Goal: Navigation & Orientation: Find specific page/section

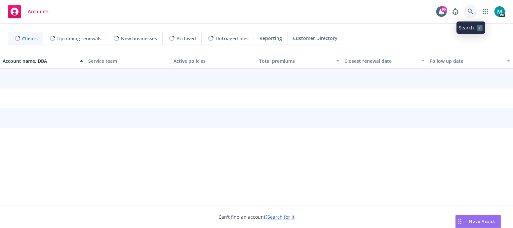
click at [471, 12] on icon at bounding box center [471, 12] width 6 height 6
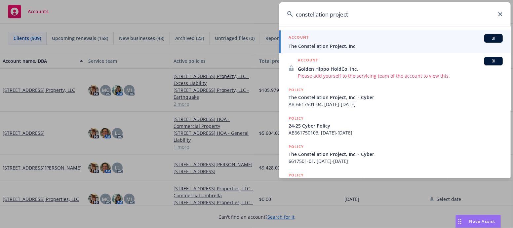
type input "constellation project"
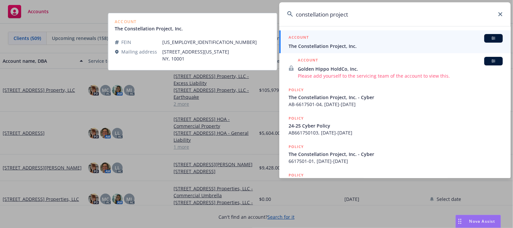
click at [294, 49] on span "The Constellation Project, Inc." at bounding box center [396, 46] width 214 height 7
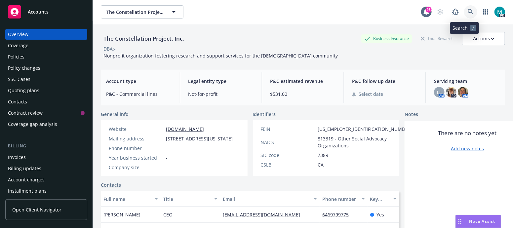
click at [468, 10] on icon at bounding box center [471, 12] width 6 height 6
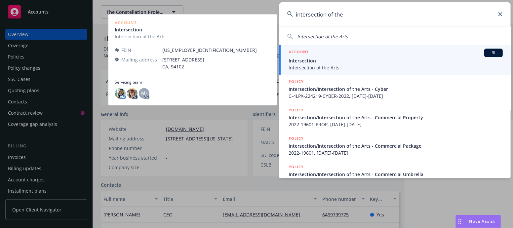
type input "intersection of the"
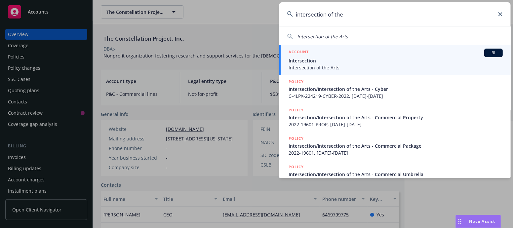
click at [308, 62] on span "Intersection" at bounding box center [396, 60] width 214 height 7
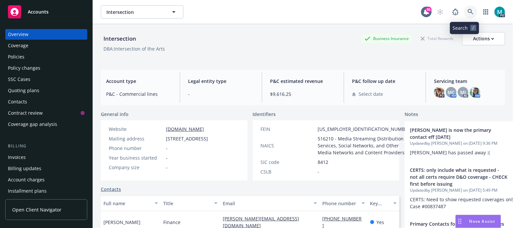
click at [468, 11] on icon at bounding box center [471, 12] width 6 height 6
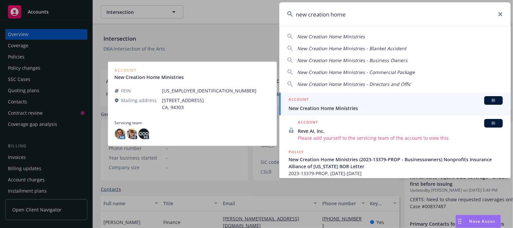
type input "new creation home"
click at [309, 108] on span "New Creation Home Ministries" at bounding box center [396, 108] width 214 height 7
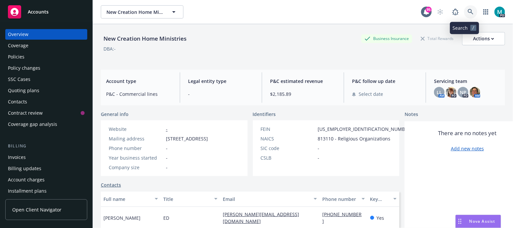
click at [465, 6] on link at bounding box center [471, 11] width 13 height 13
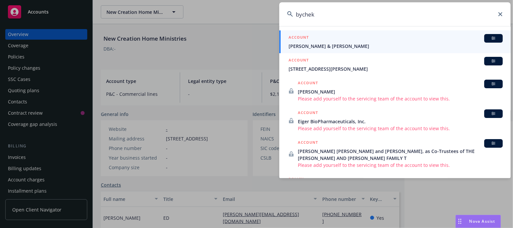
type input "bychek"
click at [324, 48] on span "[PERSON_NAME] & [PERSON_NAME]" at bounding box center [396, 46] width 214 height 7
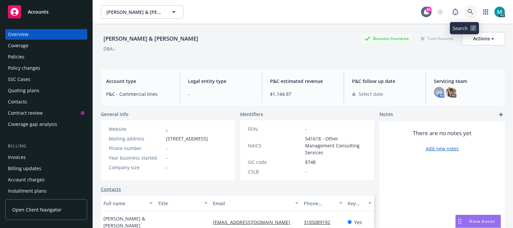
click at [468, 12] on icon at bounding box center [471, 12] width 6 height 6
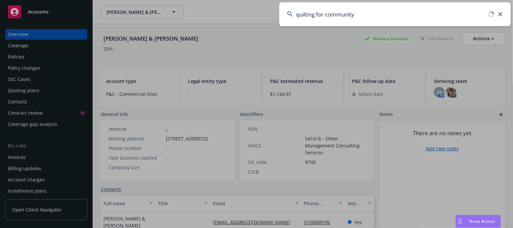
type input "quilting for community"
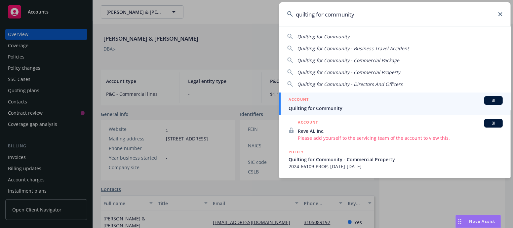
click at [321, 106] on span "Quilting for Community" at bounding box center [396, 108] width 214 height 7
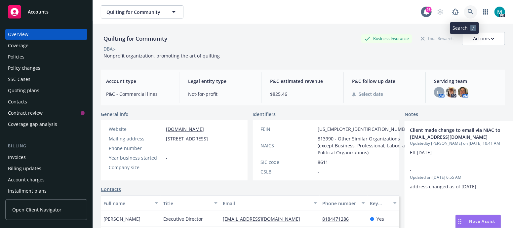
click at [465, 17] on link at bounding box center [471, 11] width 13 height 13
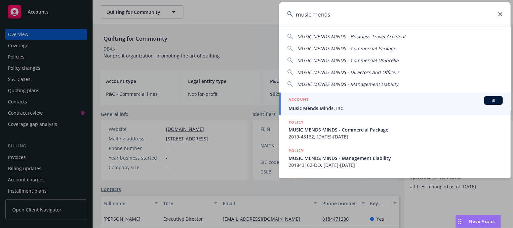
type input "music mends"
click at [324, 104] on div "ACCOUNT BI" at bounding box center [396, 100] width 214 height 9
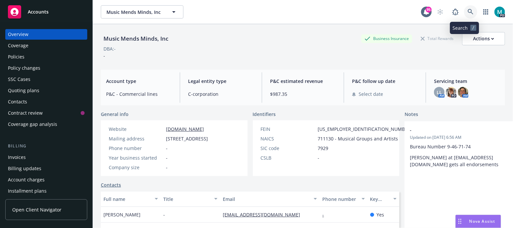
click at [469, 14] on link at bounding box center [471, 11] width 13 height 13
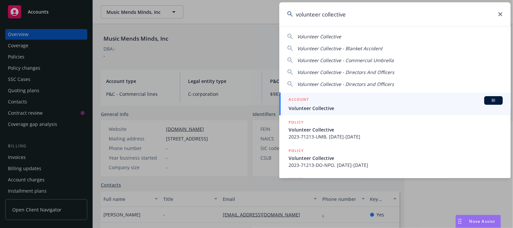
type input "volunteer collective"
click at [323, 105] on span "Volunteer Collective" at bounding box center [396, 108] width 214 height 7
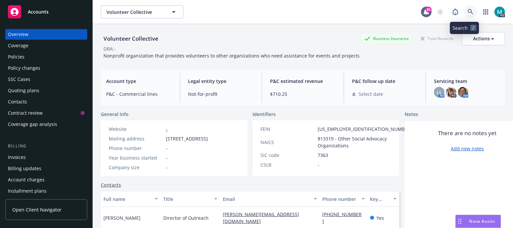
click at [468, 10] on link at bounding box center [471, 11] width 13 height 13
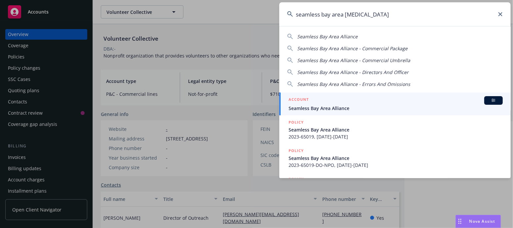
type input "seamless bay area [MEDICAL_DATA]"
click at [335, 109] on span "Seamless Bay Area Alliance" at bounding box center [396, 108] width 214 height 7
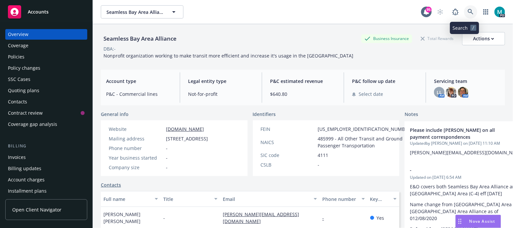
click at [468, 14] on icon at bounding box center [471, 12] width 6 height 6
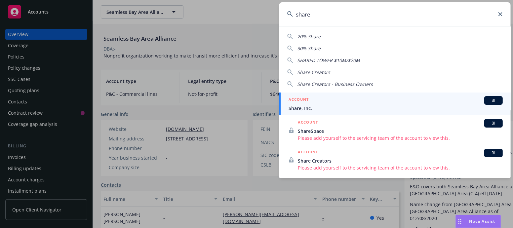
type input "share"
click at [295, 108] on li "ACCOUNT BI Share, Inc." at bounding box center [396, 104] width 232 height 23
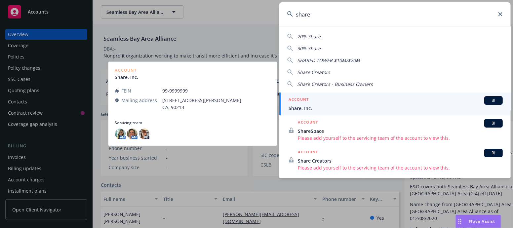
click at [302, 108] on span "Share, Inc." at bounding box center [396, 108] width 214 height 7
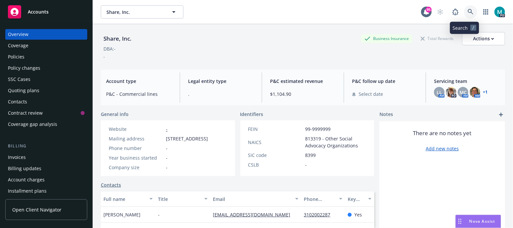
click at [468, 11] on icon at bounding box center [471, 12] width 6 height 6
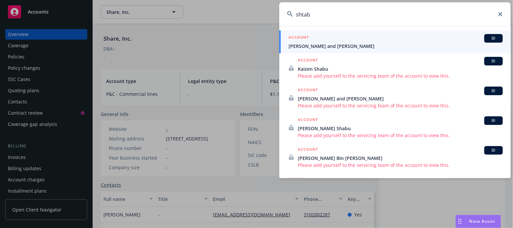
type input "shtab"
click at [380, 49] on span "[PERSON_NAME] and [PERSON_NAME]" at bounding box center [396, 46] width 214 height 7
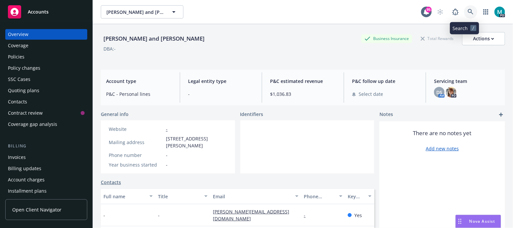
click at [468, 12] on icon at bounding box center [471, 12] width 6 height 6
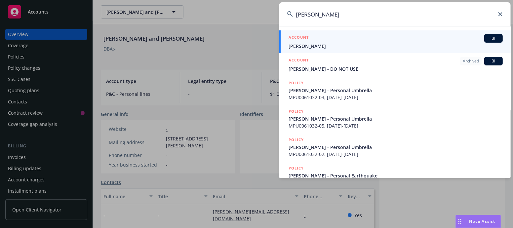
type input "[PERSON_NAME]"
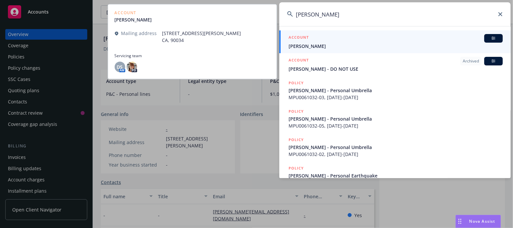
click at [308, 49] on span "[PERSON_NAME]" at bounding box center [396, 46] width 214 height 7
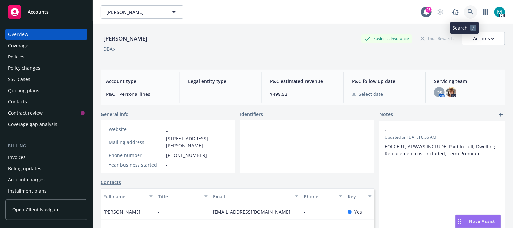
click at [465, 7] on link at bounding box center [471, 11] width 13 height 13
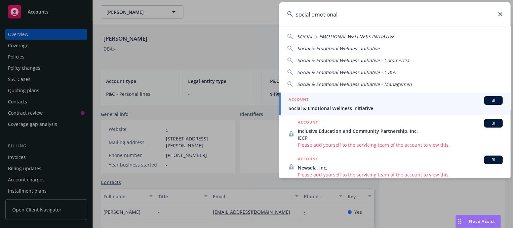
type input "social emotional"
click at [321, 108] on span "Social & Emotional Wellness Initiative" at bounding box center [396, 108] width 214 height 7
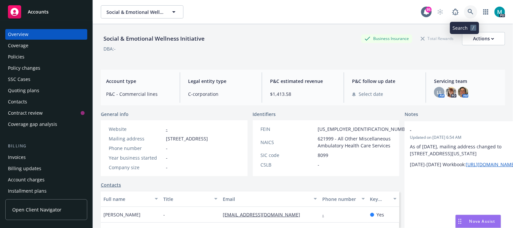
click at [468, 12] on icon at bounding box center [471, 12] width 6 height 6
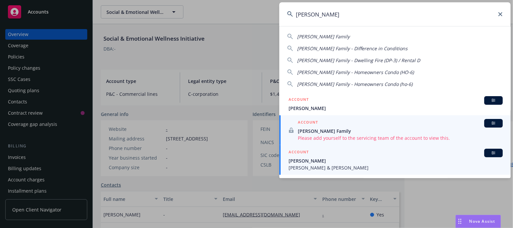
type input "[PERSON_NAME]"
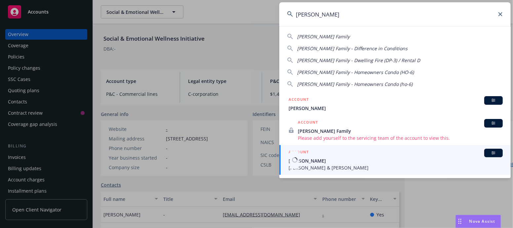
click at [305, 161] on span "[PERSON_NAME]" at bounding box center [396, 160] width 214 height 7
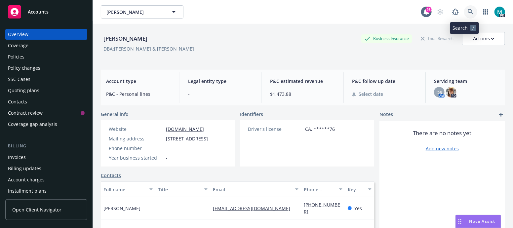
click at [468, 11] on icon at bounding box center [471, 12] width 6 height 6
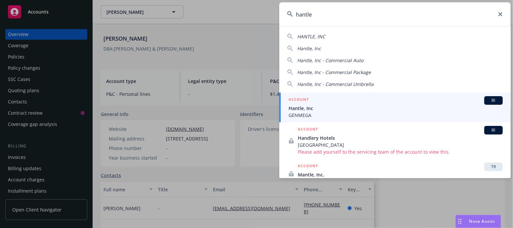
type input "hantle"
click at [298, 107] on span "Hantle, Inc" at bounding box center [396, 108] width 214 height 7
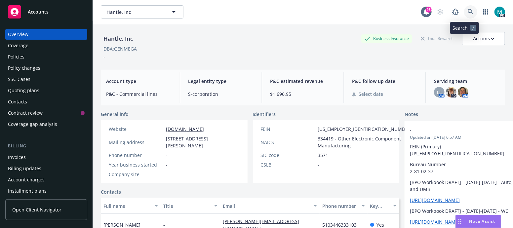
click at [468, 12] on icon at bounding box center [471, 12] width 6 height 6
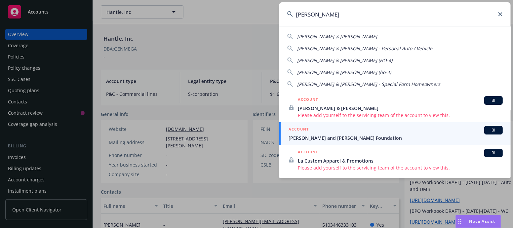
type input "[PERSON_NAME]"
click at [321, 135] on span "[PERSON_NAME] and [PERSON_NAME] Foundation" at bounding box center [396, 138] width 214 height 7
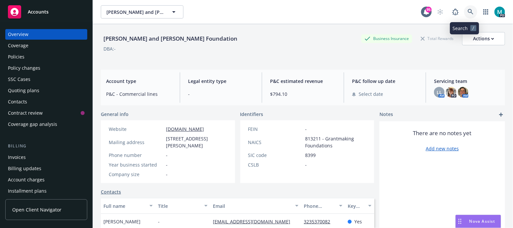
click at [465, 9] on link at bounding box center [471, 11] width 13 height 13
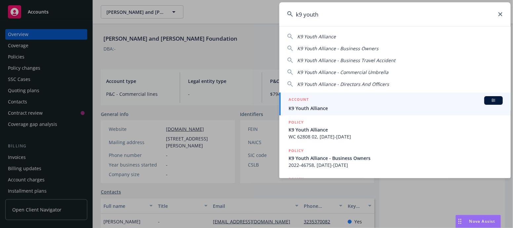
type input "k9 youth"
click at [313, 110] on span "K9 Youth Alliance" at bounding box center [396, 108] width 214 height 7
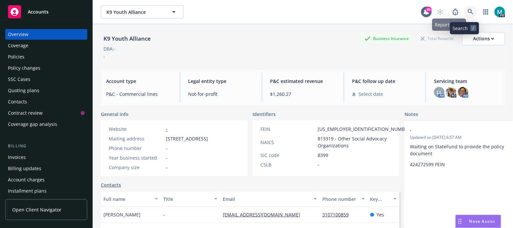
click at [468, 11] on icon at bounding box center [471, 12] width 6 height 6
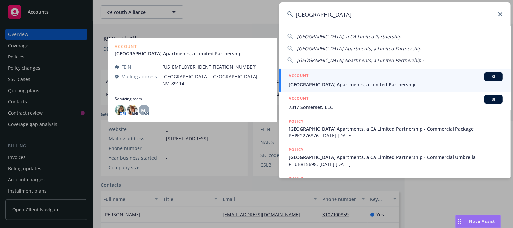
type input "[GEOGRAPHIC_DATA]"
click at [297, 83] on span "[GEOGRAPHIC_DATA] Apartments, a Limited Partnership" at bounding box center [396, 84] width 214 height 7
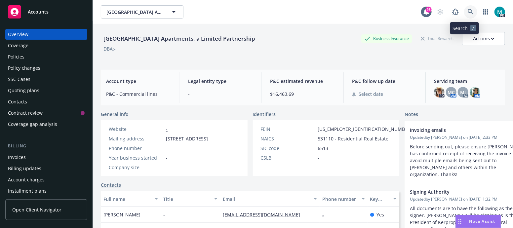
click at [465, 16] on link at bounding box center [471, 11] width 13 height 13
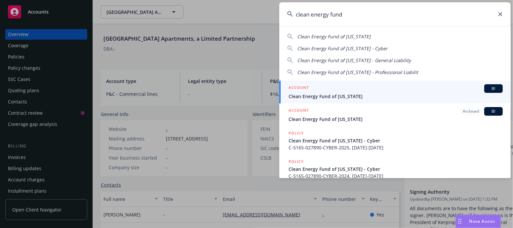
type input "clean energy fund"
click at [319, 97] on span "Clean Energy Fund of [US_STATE]" at bounding box center [396, 96] width 214 height 7
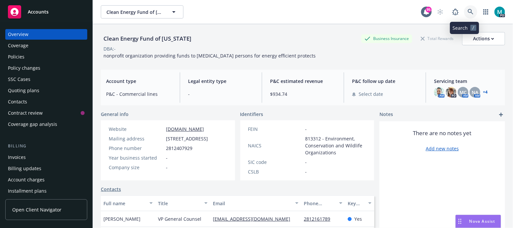
click at [465, 10] on link at bounding box center [471, 11] width 13 height 13
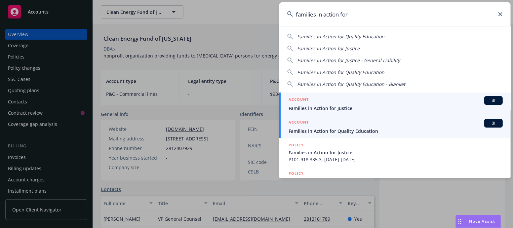
type input "families in action for"
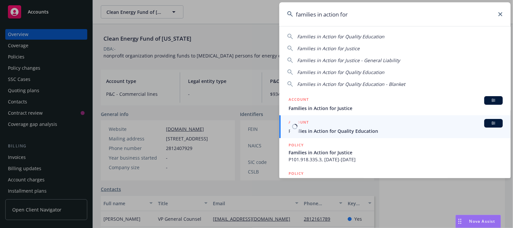
click at [331, 130] on span "Families in Action for Quality Education" at bounding box center [396, 131] width 214 height 7
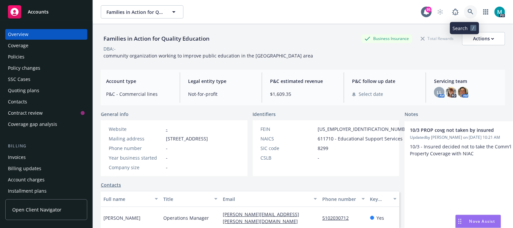
click at [468, 17] on link at bounding box center [471, 11] width 13 height 13
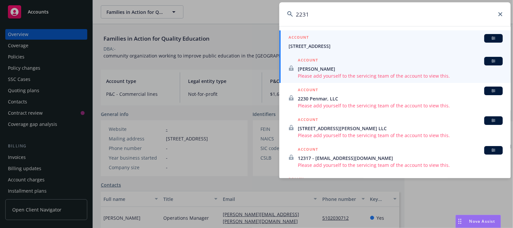
type input "2231"
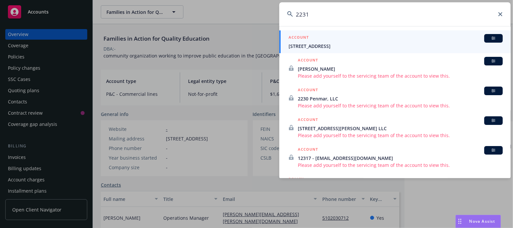
click at [313, 45] on span "[STREET_ADDRESS]" at bounding box center [396, 46] width 214 height 7
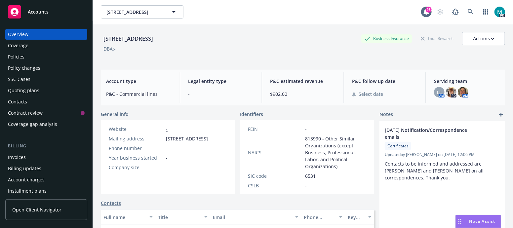
click at [17, 57] on div "Policies" at bounding box center [16, 57] width 17 height 11
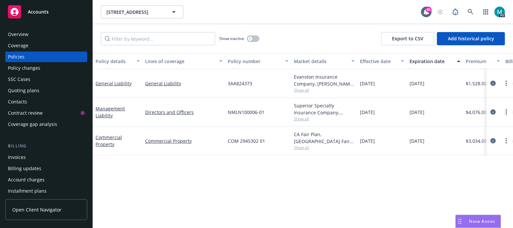
click at [16, 32] on div "Overview" at bounding box center [18, 34] width 21 height 11
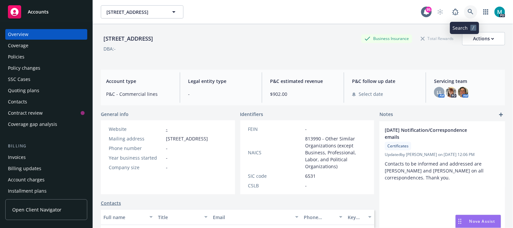
click at [468, 13] on icon at bounding box center [471, 12] width 6 height 6
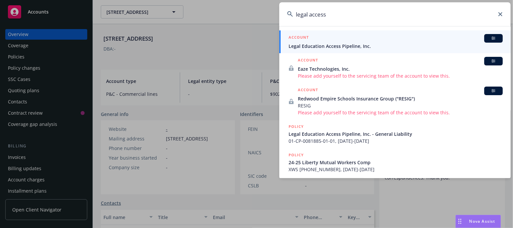
type input "legal access"
click at [327, 46] on span "Legal Education Access Pipeline, Inc." at bounding box center [396, 46] width 214 height 7
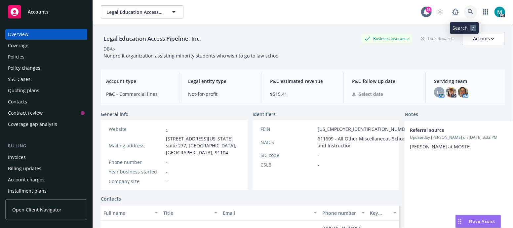
click at [466, 8] on link at bounding box center [471, 11] width 13 height 13
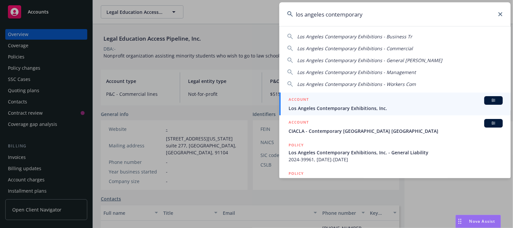
type input "los angeles contemporary"
click at [344, 106] on span "Los Angeles Contemporary Exhibitions, Inc." at bounding box center [396, 108] width 214 height 7
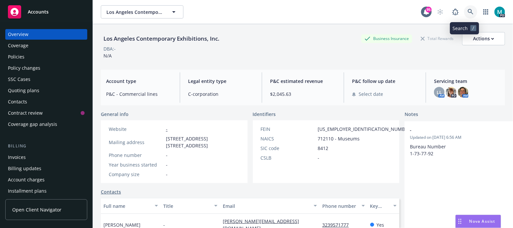
click at [465, 18] on link at bounding box center [471, 11] width 13 height 13
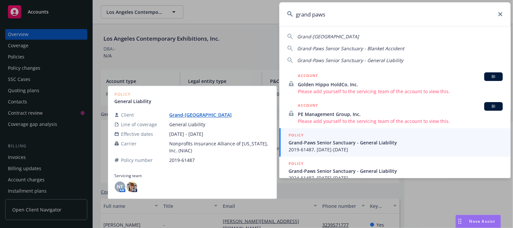
type input "grand paws"
click at [314, 142] on span "Grand-Paws Senior Sanctuary - General Liability" at bounding box center [396, 142] width 214 height 7
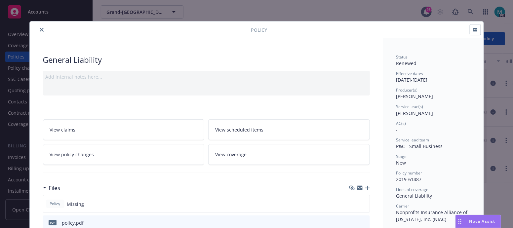
click at [41, 28] on button "close" at bounding box center [42, 30] width 8 height 8
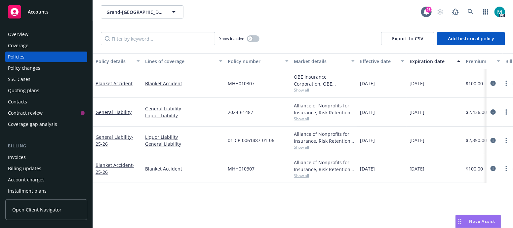
click at [23, 32] on div "Overview" at bounding box center [18, 34] width 21 height 11
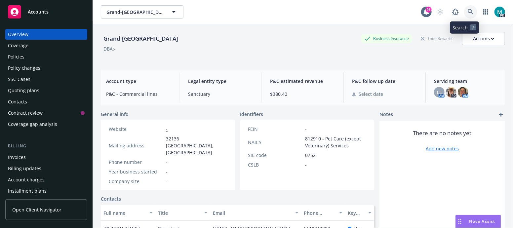
click at [468, 10] on icon at bounding box center [471, 12] width 6 height 6
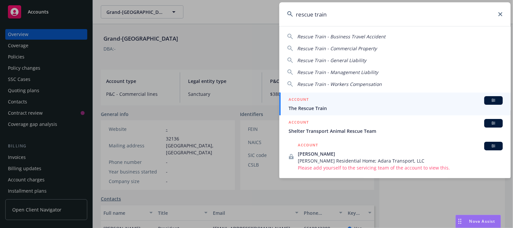
type input "rescue train"
click at [316, 107] on span "The Rescue Train" at bounding box center [396, 108] width 214 height 7
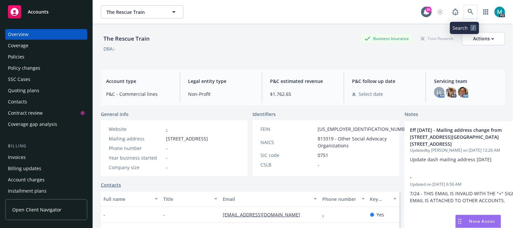
click at [465, 8] on span at bounding box center [471, 11] width 13 height 13
click at [468, 11] on icon at bounding box center [471, 12] width 6 height 6
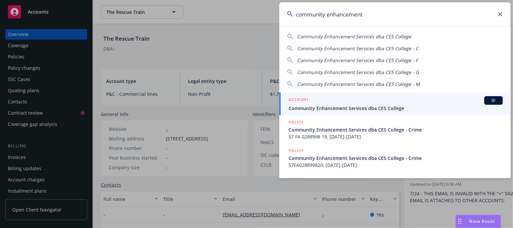
type input "community enhancement"
click at [343, 107] on span "Community Enhancement Services dba CES College" at bounding box center [396, 108] width 214 height 7
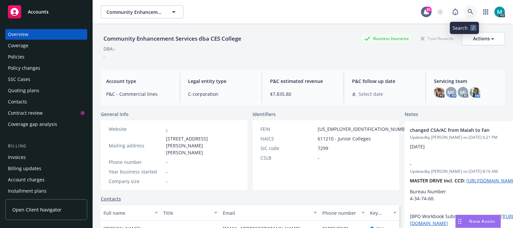
click at [465, 15] on link at bounding box center [471, 11] width 13 height 13
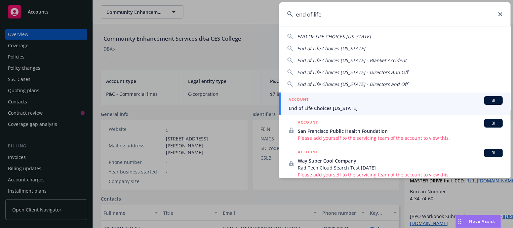
type input "end of life"
click at [315, 108] on span "End of Life Choices [US_STATE]" at bounding box center [396, 108] width 214 height 7
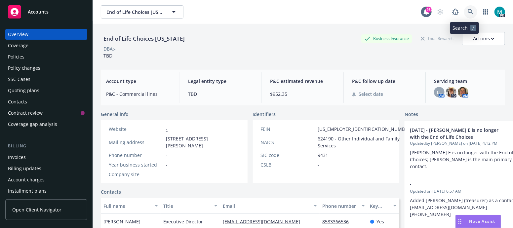
click at [468, 14] on icon at bounding box center [471, 12] width 6 height 6
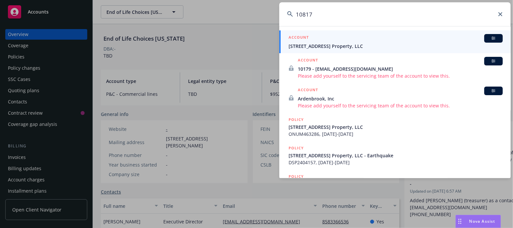
type input "10817"
click at [349, 49] on span "[STREET_ADDRESS] Property, LLC" at bounding box center [396, 46] width 214 height 7
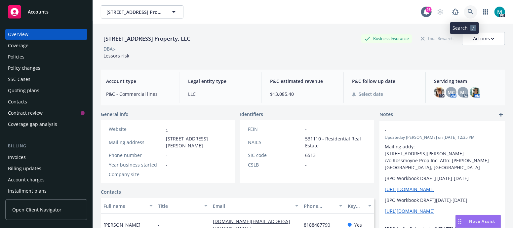
click at [468, 14] on icon at bounding box center [471, 12] width 6 height 6
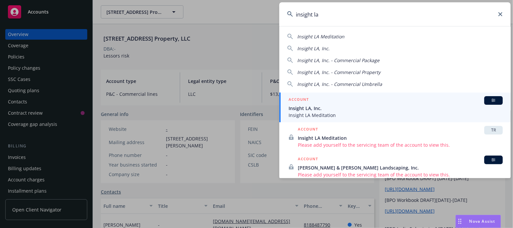
type input "insight la"
click at [311, 112] on span "Insight LA Meditation" at bounding box center [396, 115] width 214 height 7
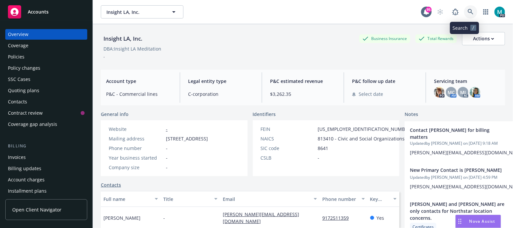
click at [465, 12] on link at bounding box center [471, 11] width 13 height 13
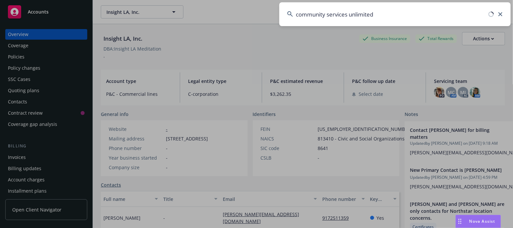
type input "community services unlimited"
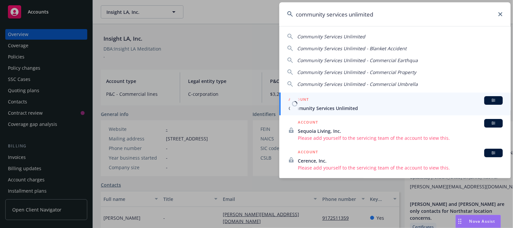
click at [344, 111] on span "Community Services Unlimited" at bounding box center [396, 108] width 214 height 7
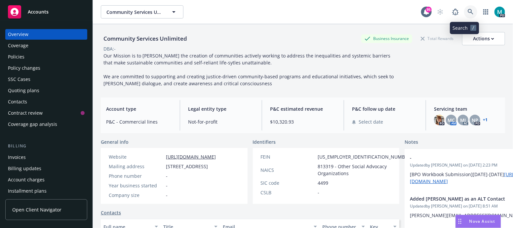
click at [468, 10] on icon at bounding box center [471, 12] width 6 height 6
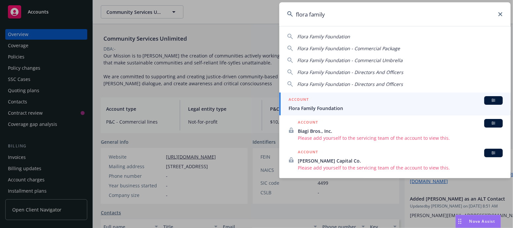
type input "flora family"
click at [327, 110] on span "Flora Family Foundation" at bounding box center [396, 108] width 214 height 7
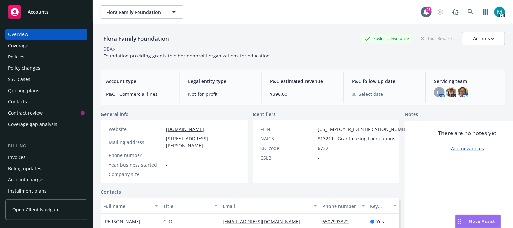
click at [17, 55] on div "Policies" at bounding box center [16, 57] width 17 height 11
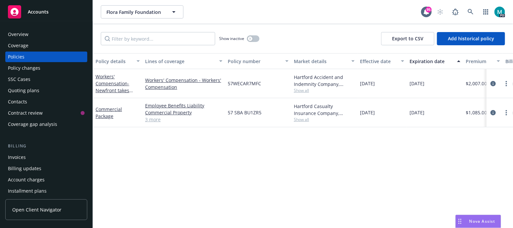
click at [20, 33] on div "Overview" at bounding box center [18, 34] width 21 height 11
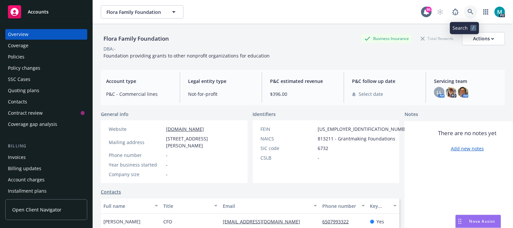
click at [468, 12] on link at bounding box center [471, 11] width 13 height 13
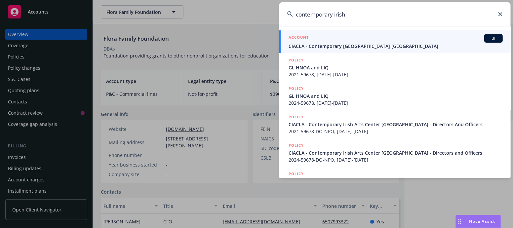
type input "contemporary irish"
click at [312, 45] on span "CIACLA - Contemporary [GEOGRAPHIC_DATA] [GEOGRAPHIC_DATA]" at bounding box center [396, 46] width 214 height 7
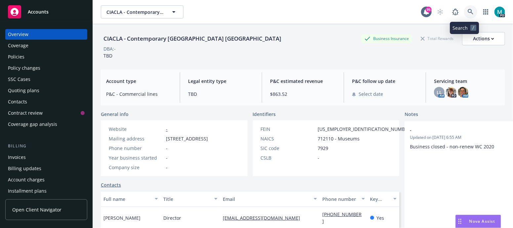
click at [468, 12] on icon at bounding box center [471, 12] width 6 height 6
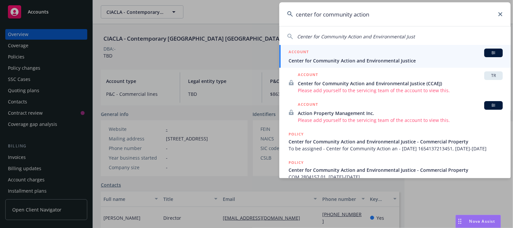
type input "center for community action"
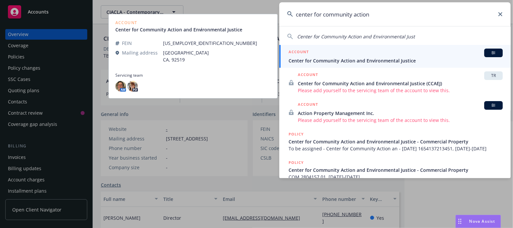
click at [312, 56] on div "ACCOUNT BI" at bounding box center [396, 53] width 214 height 9
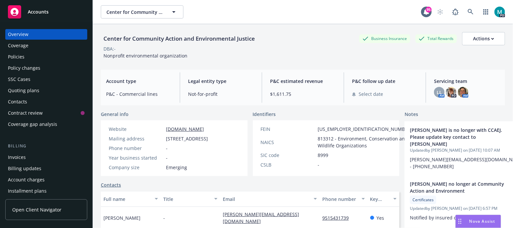
click at [25, 56] on div "Policies" at bounding box center [46, 57] width 77 height 11
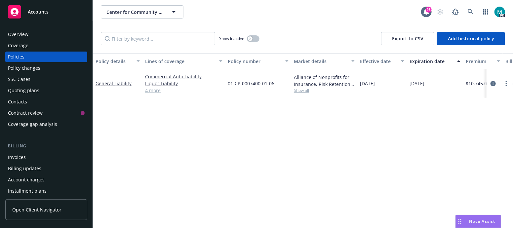
click at [160, 93] on link "4 more" at bounding box center [183, 90] width 77 height 7
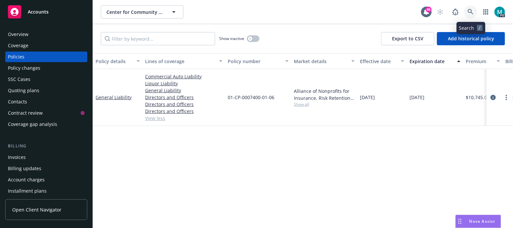
click at [469, 12] on icon at bounding box center [471, 12] width 6 height 6
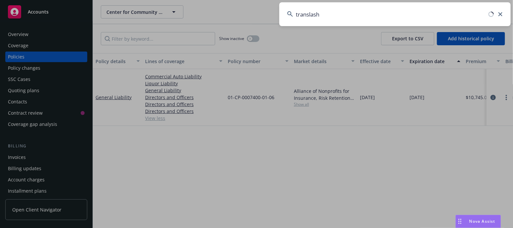
click at [363, 17] on input "translash" at bounding box center [396, 14] width 232 height 24
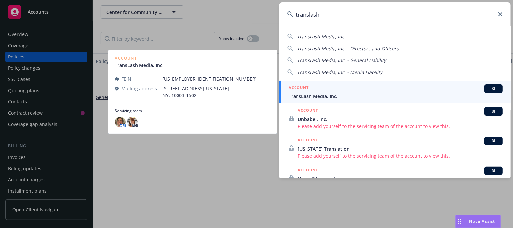
type input "translash"
click at [311, 95] on span "TransLash Media, Inc." at bounding box center [396, 96] width 214 height 7
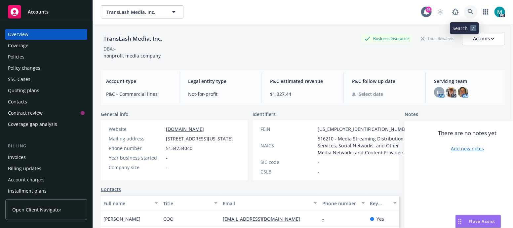
click at [468, 13] on icon at bounding box center [471, 12] width 6 height 6
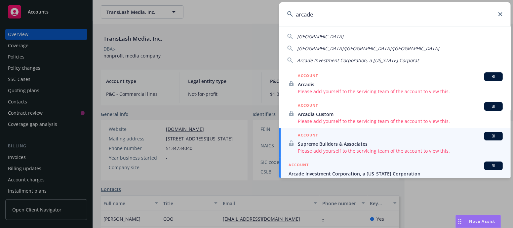
scroll to position [2, 0]
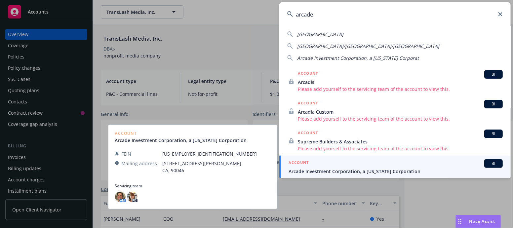
type input "arcade"
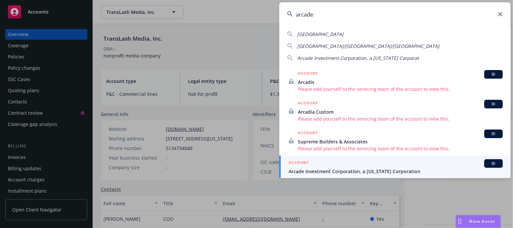
click at [328, 171] on span "Arcade Investment Corporation, a [US_STATE] Corporation" at bounding box center [396, 171] width 214 height 7
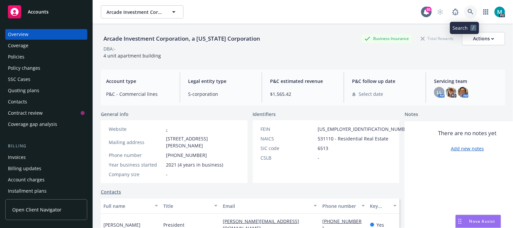
click at [468, 11] on icon at bounding box center [471, 12] width 6 height 6
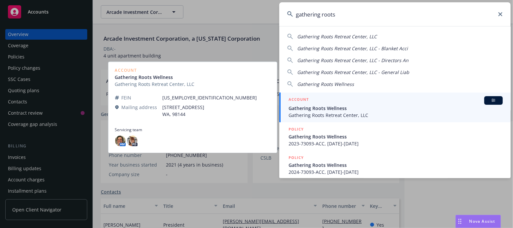
type input "gathering roots"
click at [307, 108] on span "Gathering Roots Wellness" at bounding box center [396, 108] width 214 height 7
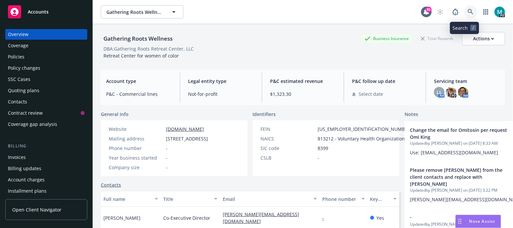
click at [468, 11] on icon at bounding box center [471, 12] width 6 height 6
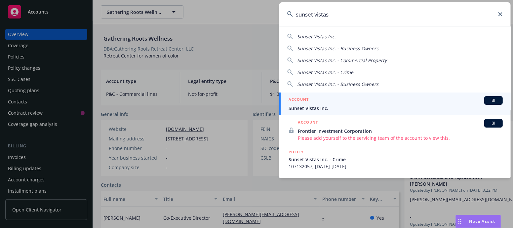
type input "sunset vistas"
click at [305, 109] on span "Sunset Vistas Inc." at bounding box center [396, 108] width 214 height 7
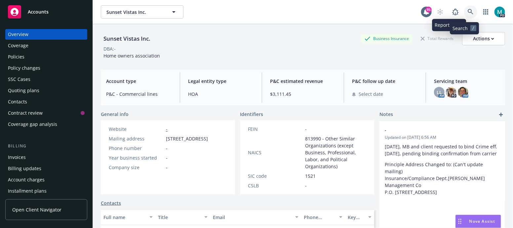
click at [465, 11] on link at bounding box center [471, 11] width 13 height 13
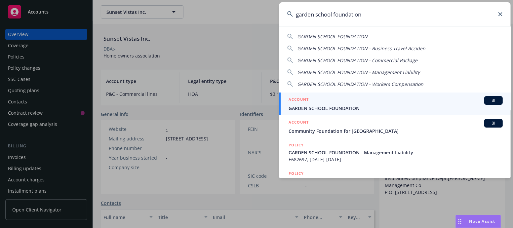
type input "garden school foundation"
click at [313, 105] on span "GARDEN SCHOOL FOUNDATION" at bounding box center [396, 108] width 214 height 7
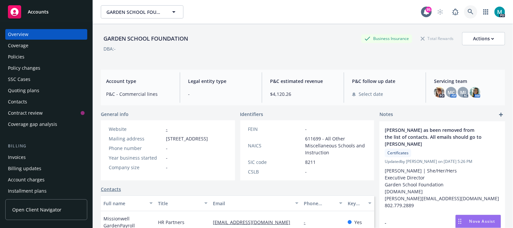
click at [468, 14] on icon at bounding box center [471, 12] width 6 height 6
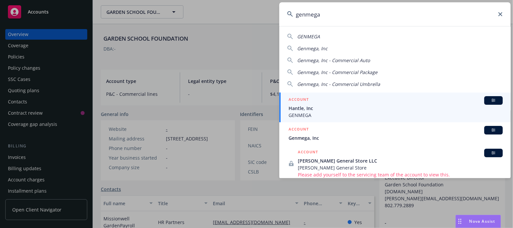
type input "genmega"
click at [301, 108] on span "Hantle, Inc" at bounding box center [396, 108] width 214 height 7
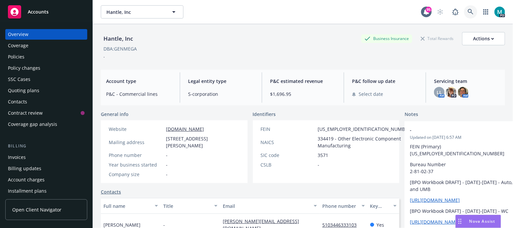
click at [468, 11] on icon at bounding box center [471, 12] width 6 height 6
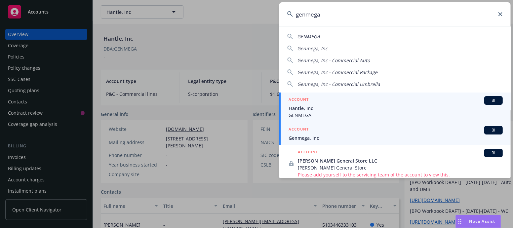
type input "genmega"
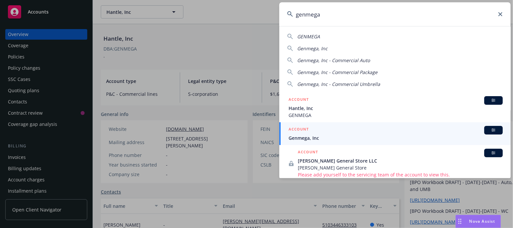
click at [299, 135] on span "Genmega, Inc" at bounding box center [396, 138] width 214 height 7
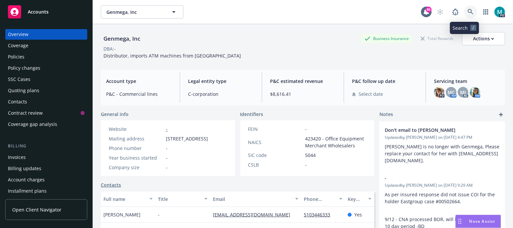
click at [468, 14] on icon at bounding box center [471, 12] width 6 height 6
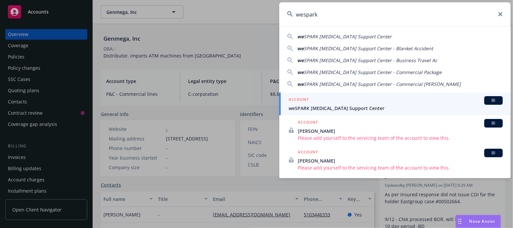
type input "wespark"
click at [306, 107] on span "weSPARK [MEDICAL_DATA] Support Center" at bounding box center [396, 108] width 214 height 7
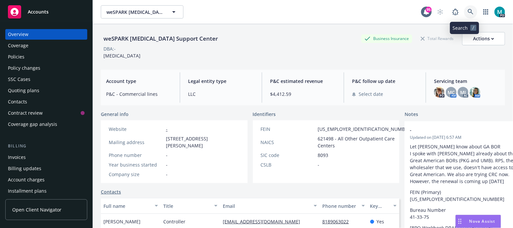
click at [465, 8] on link at bounding box center [471, 11] width 13 height 13
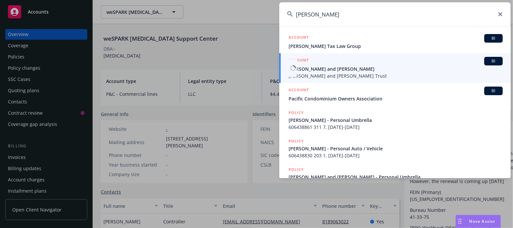
type input "[PERSON_NAME]"
click at [304, 70] on span "[PERSON_NAME] and [PERSON_NAME]" at bounding box center [396, 69] width 214 height 7
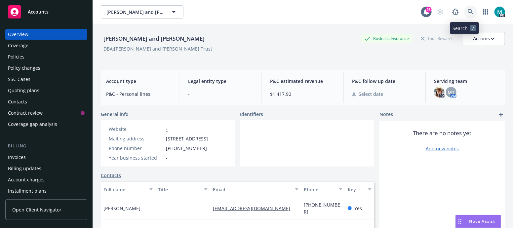
click at [465, 16] on link at bounding box center [471, 11] width 13 height 13
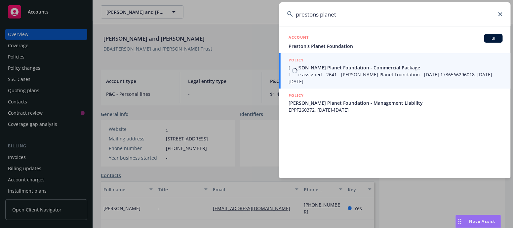
type input "prestons planet"
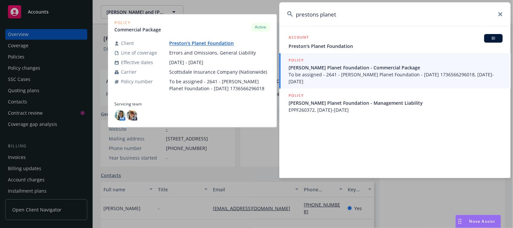
click at [323, 68] on span "[PERSON_NAME] Planet Foundation - Commercial Package" at bounding box center [396, 67] width 214 height 7
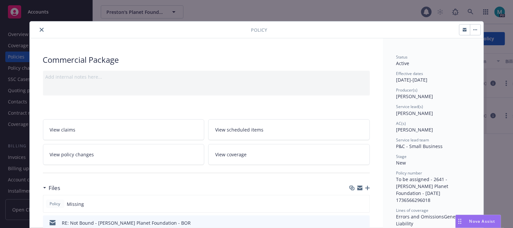
click at [15, 36] on div "Policy Commercial Package Add internal notes here... View claims View scheduled…" at bounding box center [256, 114] width 513 height 228
click at [40, 30] on icon "close" at bounding box center [42, 30] width 4 height 4
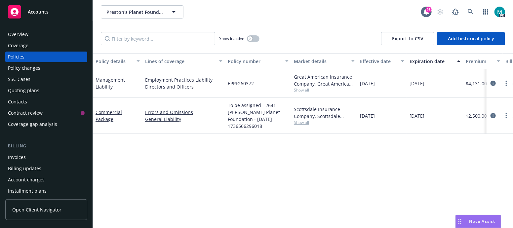
click at [14, 33] on div "Overview" at bounding box center [18, 34] width 21 height 11
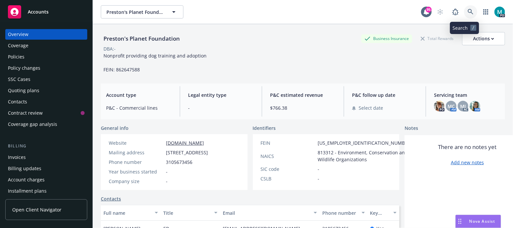
click at [468, 10] on icon at bounding box center [471, 12] width 6 height 6
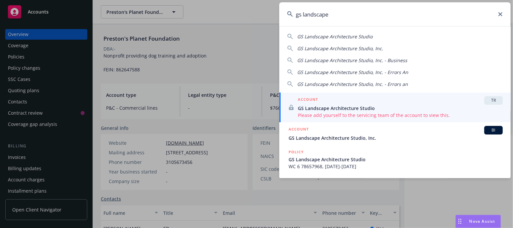
type input "gs landscape"
click at [324, 109] on span "GS Landscape Architecture Studio" at bounding box center [400, 108] width 205 height 7
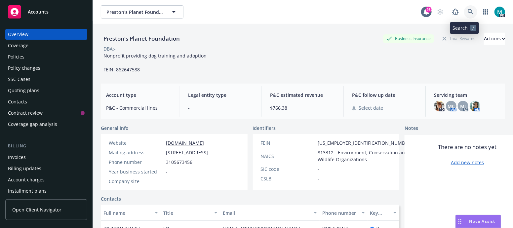
click at [465, 8] on link at bounding box center [471, 11] width 13 height 13
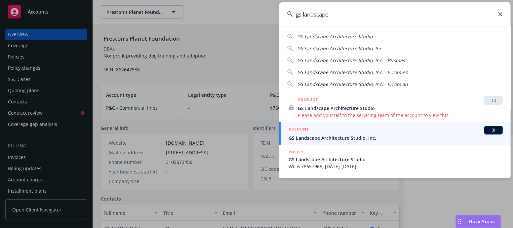
type input "gs landscape"
click at [311, 138] on span "GS Landscape Architecture Studio, Inc." at bounding box center [396, 138] width 214 height 7
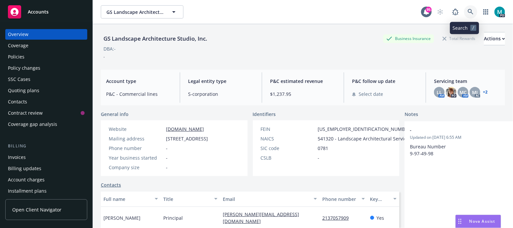
click at [468, 10] on link at bounding box center [471, 11] width 13 height 13
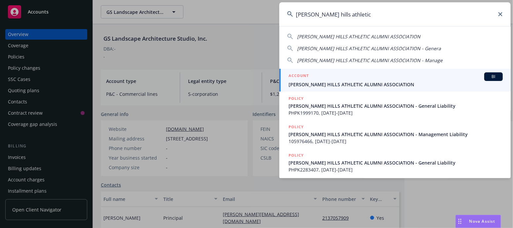
type input "beverly hills athletic"
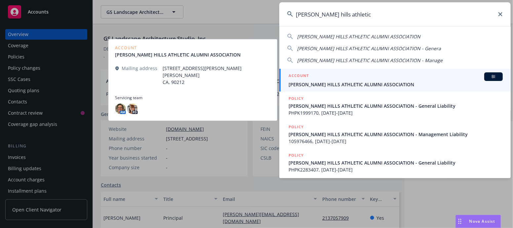
click at [326, 87] on span "BEVERLY HILLS ATHLETIC ALUMNI ASSOCIATION" at bounding box center [396, 84] width 214 height 7
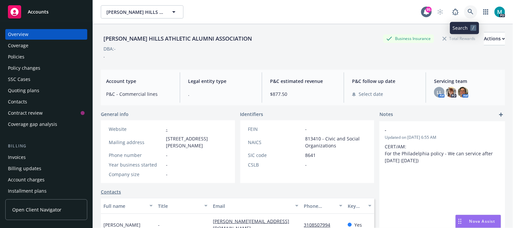
click at [468, 11] on icon at bounding box center [471, 12] width 6 height 6
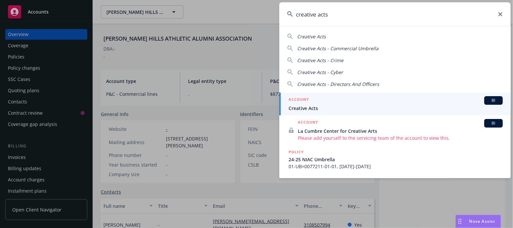
type input "creative acts"
click at [311, 105] on span "Creative Acts" at bounding box center [396, 108] width 214 height 7
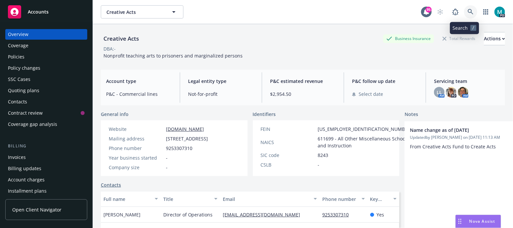
click at [465, 16] on link at bounding box center [471, 11] width 13 height 13
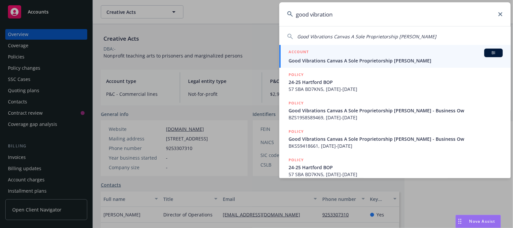
type input "good vibration"
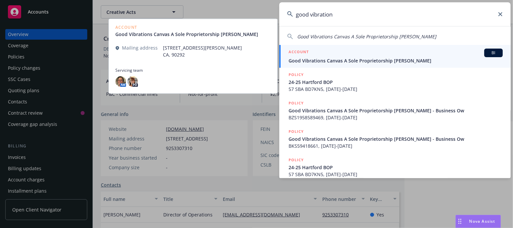
click at [301, 61] on span "Good Vibrations Canvas A Sole Proprietorship Richard John Balabuck" at bounding box center [396, 60] width 214 height 7
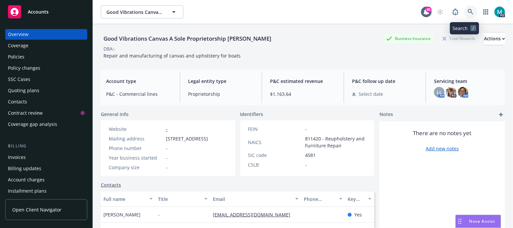
click at [465, 16] on link at bounding box center [471, 11] width 13 height 13
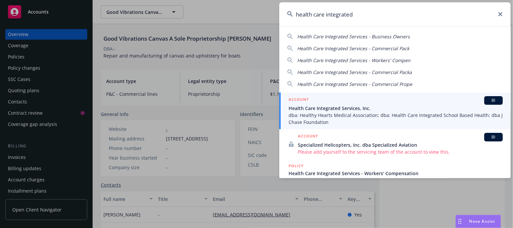
type input "health care integrated"
click at [317, 108] on span "Health Care Integrated Services, Inc." at bounding box center [396, 108] width 214 height 7
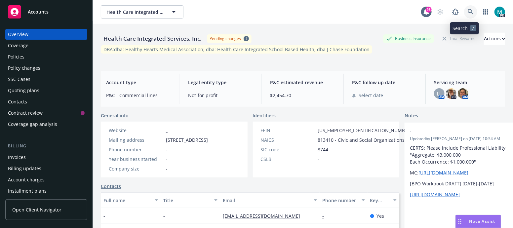
click at [468, 12] on icon at bounding box center [471, 12] width 6 height 6
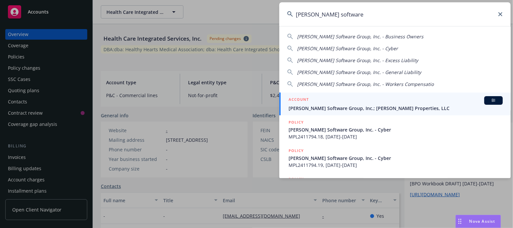
type input "zobrist software"
click at [332, 111] on span "Zobrist Software Group, Inc.; Zobrist Properties, LLC" at bounding box center [396, 108] width 214 height 7
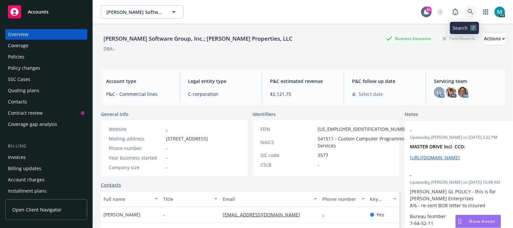
click at [468, 9] on icon at bounding box center [471, 12] width 6 height 6
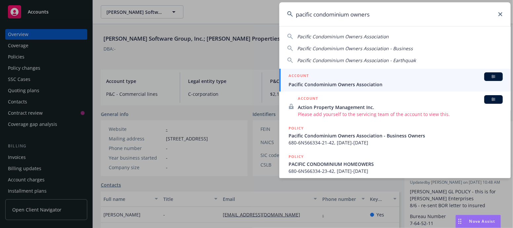
type input "pacific condominium owners"
click at [343, 83] on span "Pacific Condominium Owners Association" at bounding box center [396, 84] width 214 height 7
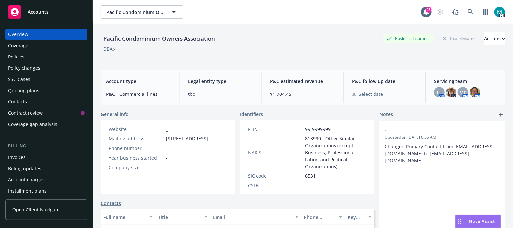
click at [19, 60] on div "Policies" at bounding box center [16, 57] width 17 height 11
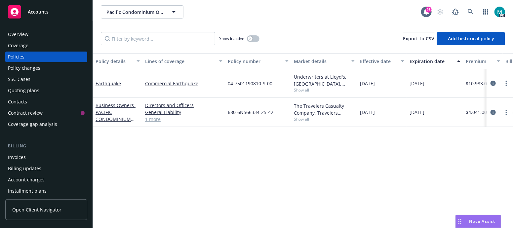
click at [19, 35] on div "Overview" at bounding box center [18, 34] width 21 height 11
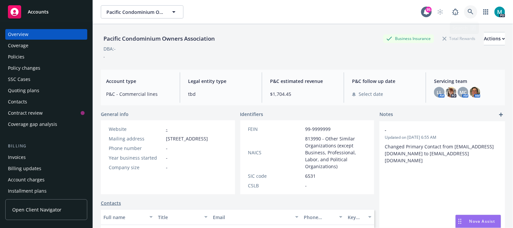
click at [468, 13] on icon at bounding box center [471, 12] width 6 height 6
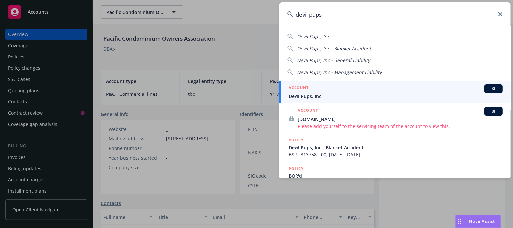
type input "devil pups"
click at [306, 98] on span "Devil Pups, Inc" at bounding box center [396, 96] width 214 height 7
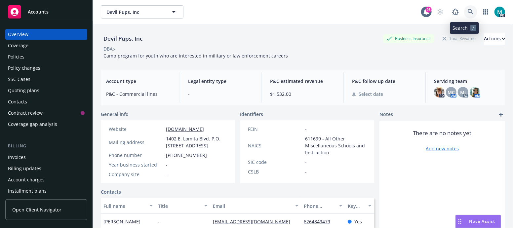
click at [468, 9] on icon at bounding box center [471, 12] width 6 height 6
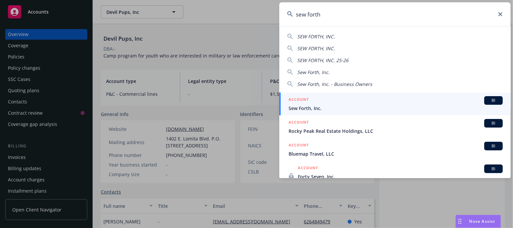
type input "sew forth"
click at [296, 105] on span "Sew Forth, Inc." at bounding box center [396, 108] width 214 height 7
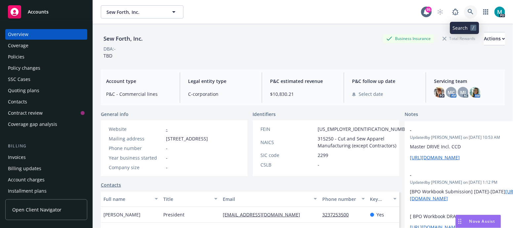
click at [468, 9] on icon at bounding box center [471, 12] width 6 height 6
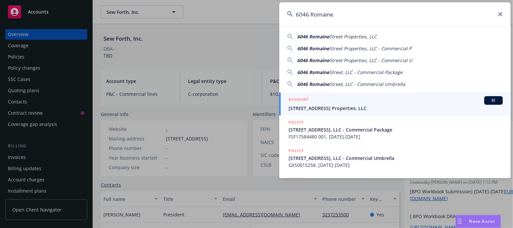
type input "6046 Romaine"
click at [332, 108] on span "[STREET_ADDRESS] Properties, LLC" at bounding box center [396, 108] width 214 height 7
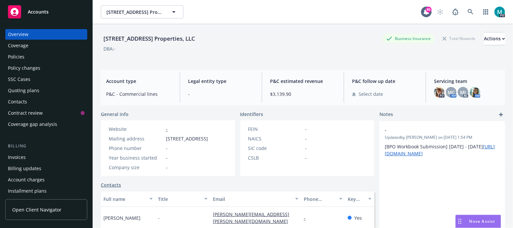
click at [21, 55] on div "Policies" at bounding box center [16, 57] width 17 height 11
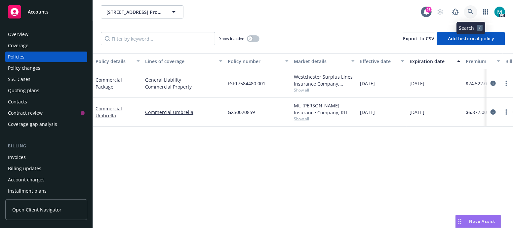
click at [470, 13] on icon at bounding box center [471, 12] width 6 height 6
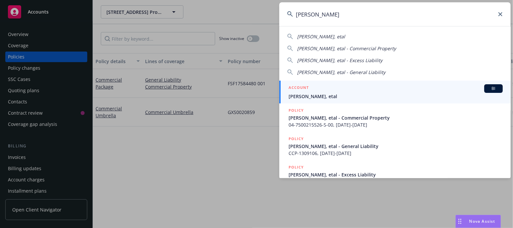
type input "clyde schi"
click at [318, 98] on span "Clyde Schipper, etal" at bounding box center [396, 96] width 214 height 7
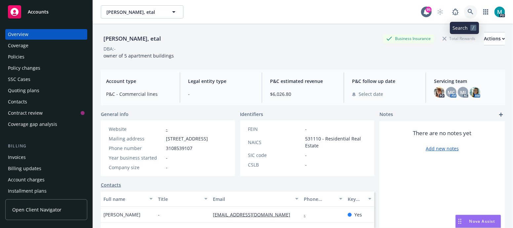
click at [468, 12] on icon at bounding box center [471, 12] width 6 height 6
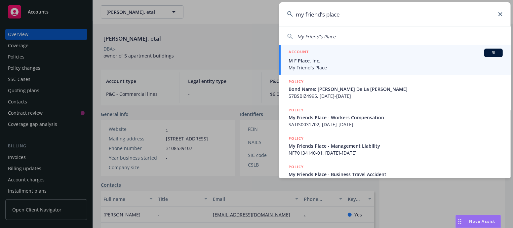
type input "my friend's place"
click at [305, 66] on span "My Friend's Place" at bounding box center [396, 67] width 214 height 7
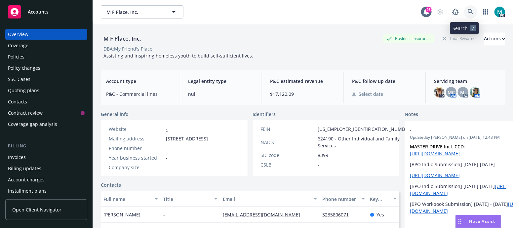
click at [468, 13] on icon at bounding box center [471, 12] width 6 height 6
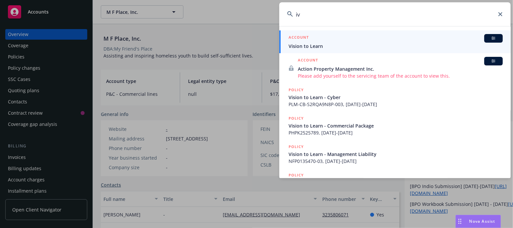
type input "i"
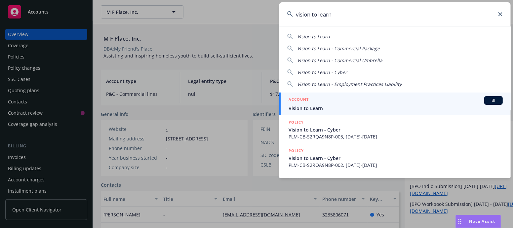
type input "vision to learn"
click at [302, 107] on span "Vision to Learn" at bounding box center [396, 108] width 214 height 7
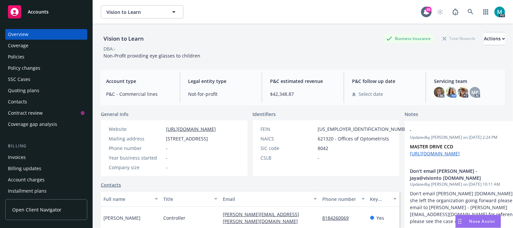
click at [22, 55] on div "Policies" at bounding box center [16, 57] width 17 height 11
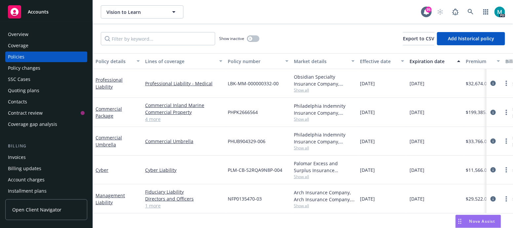
click at [155, 120] on link "4 more" at bounding box center [183, 119] width 77 height 7
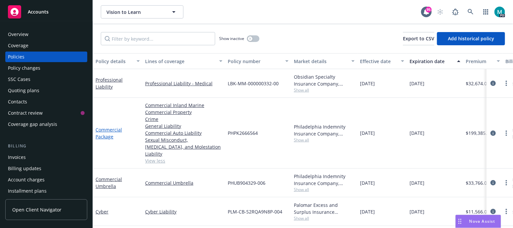
click at [106, 127] on link "Commercial Package" at bounding box center [109, 133] width 26 height 13
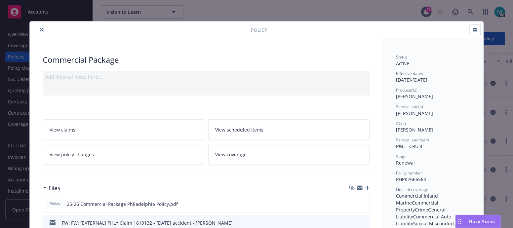
click at [41, 27] on button "close" at bounding box center [42, 30] width 8 height 8
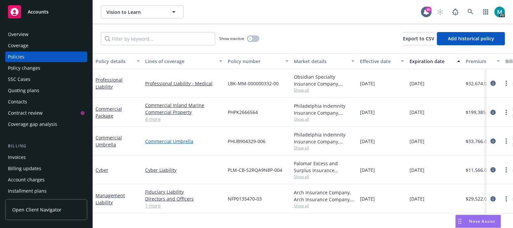
click at [167, 139] on link "Commercial Umbrella" at bounding box center [183, 141] width 77 height 7
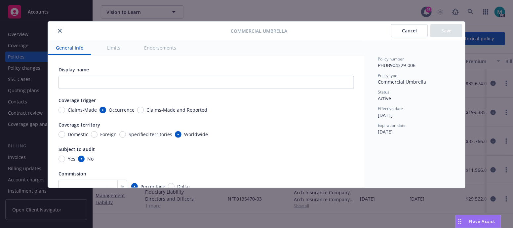
click at [61, 31] on icon "close" at bounding box center [60, 31] width 4 height 4
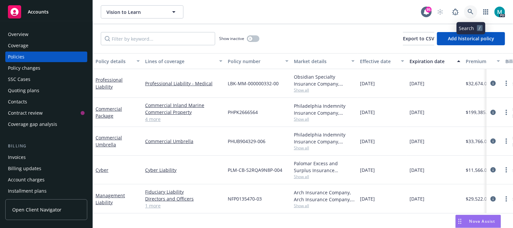
click at [472, 12] on icon at bounding box center [471, 12] width 6 height 6
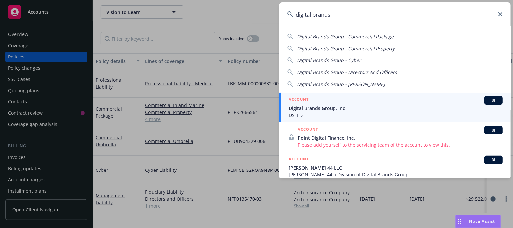
type input "digital brands"
click at [308, 112] on span "DSTLD" at bounding box center [396, 115] width 214 height 7
